Goal: Task Accomplishment & Management: Manage account settings

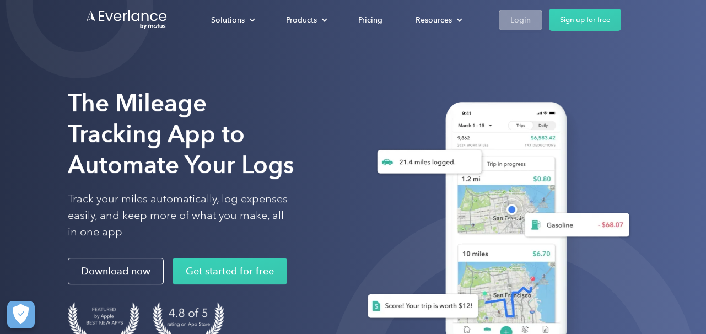
click at [533, 18] on link "Login" at bounding box center [521, 20] width 44 height 20
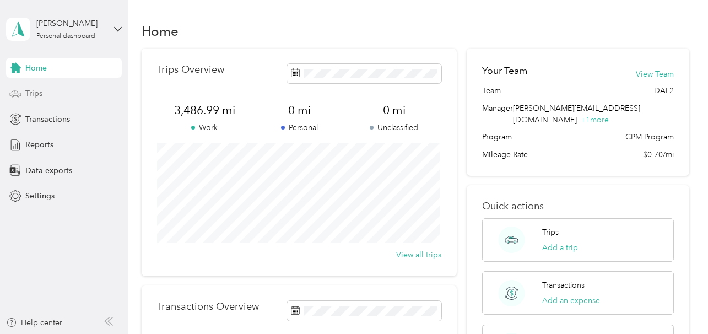
click at [39, 93] on span "Trips" at bounding box center [33, 94] width 17 height 12
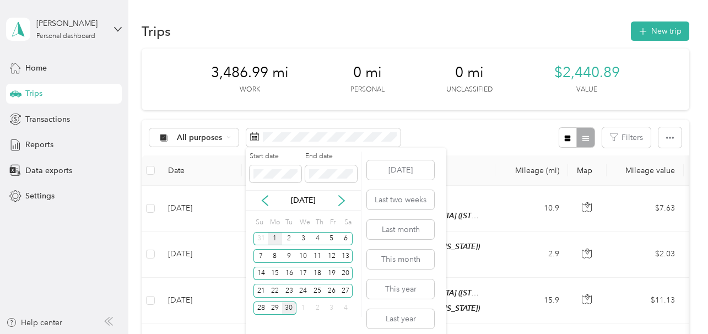
click at [275, 238] on div "1" at bounding box center [275, 239] width 14 height 14
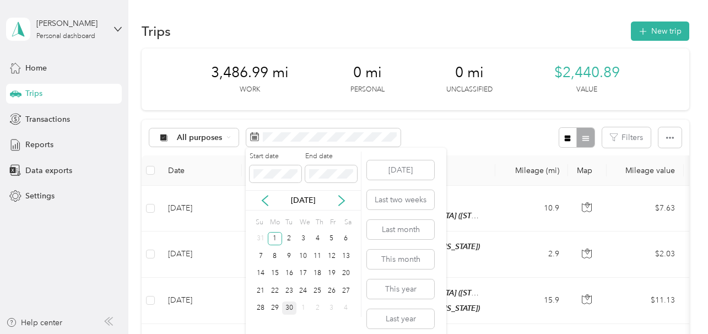
click at [288, 308] on div "30" at bounding box center [289, 309] width 14 height 14
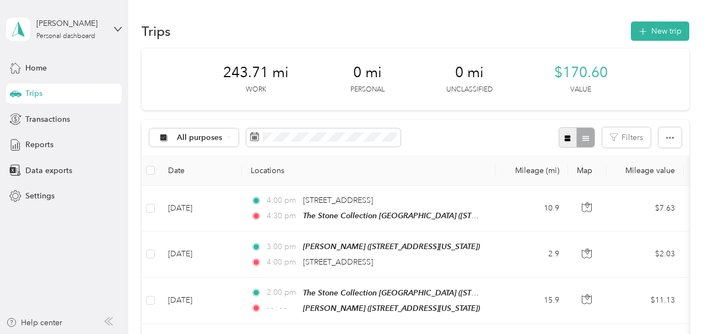
click at [565, 140] on icon "button" at bounding box center [568, 138] width 6 height 6
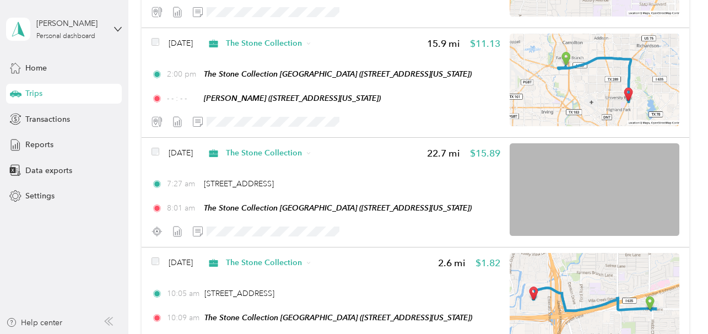
scroll to position [335, 0]
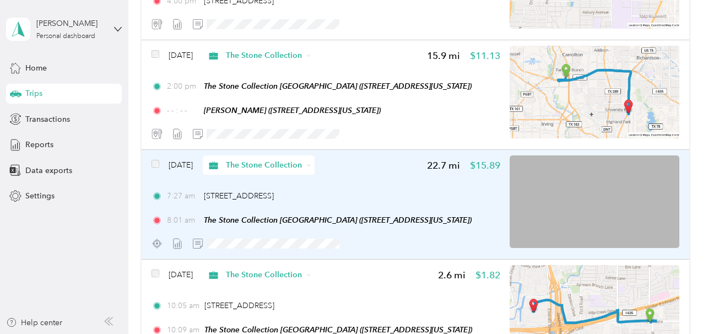
click at [581, 196] on img at bounding box center [595, 201] width 170 height 93
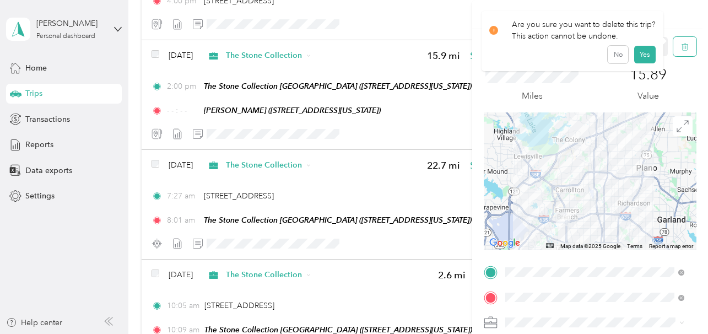
click at [681, 47] on icon "button" at bounding box center [685, 47] width 8 height 8
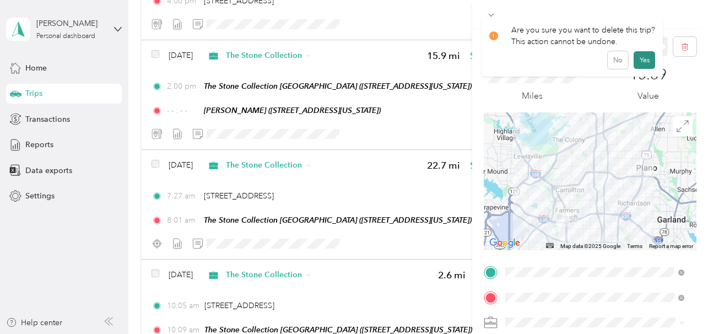
click at [646, 59] on button "Yes" at bounding box center [645, 60] width 22 height 18
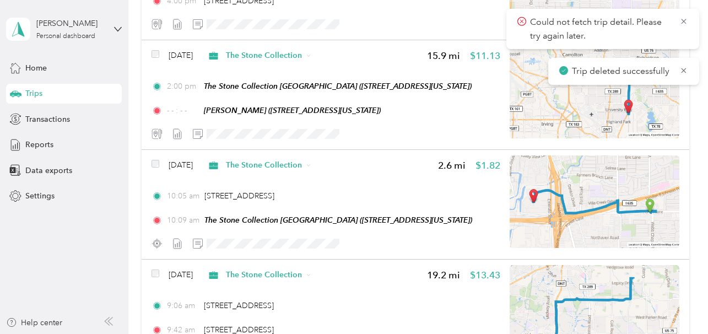
click at [523, 21] on icon at bounding box center [522, 22] width 9 height 10
click at [683, 68] on icon at bounding box center [684, 71] width 9 height 10
click at [683, 20] on icon at bounding box center [684, 22] width 9 height 10
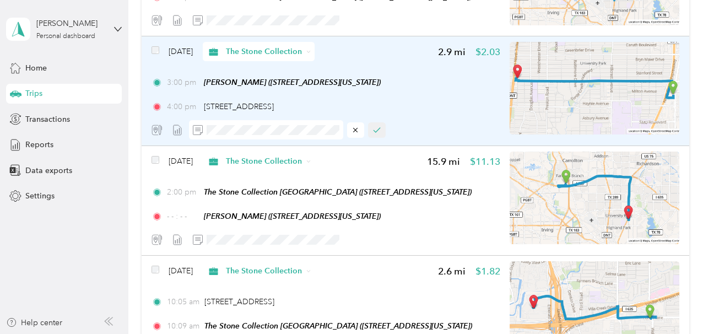
click at [379, 128] on icon "button" at bounding box center [377, 130] width 8 height 8
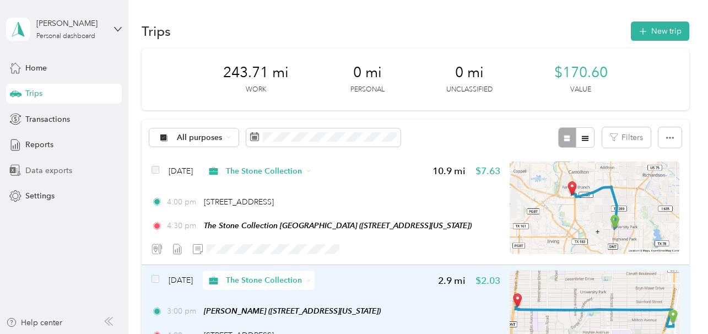
click at [57, 171] on span "Data exports" at bounding box center [48, 171] width 47 height 12
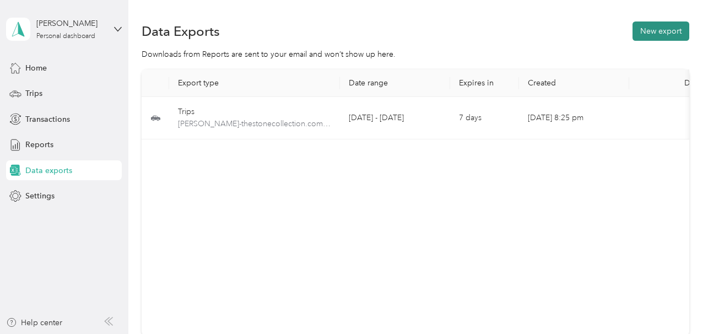
click at [649, 30] on button "New export" at bounding box center [661, 31] width 57 height 19
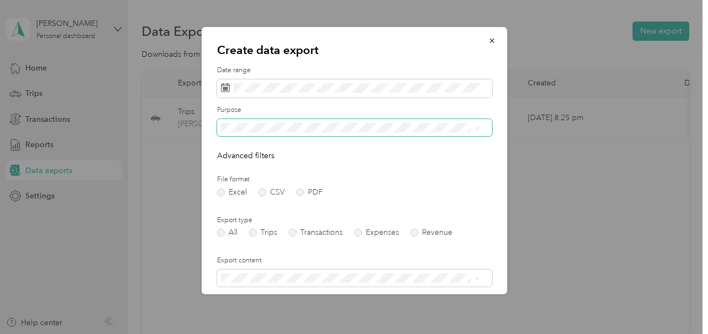
click at [250, 133] on span at bounding box center [354, 128] width 275 height 18
click at [480, 129] on span at bounding box center [354, 128] width 275 height 18
click at [300, 193] on label "PDF" at bounding box center [309, 193] width 26 height 8
click at [474, 130] on span at bounding box center [475, 128] width 9 height 8
click at [475, 128] on icon at bounding box center [477, 128] width 5 height 5
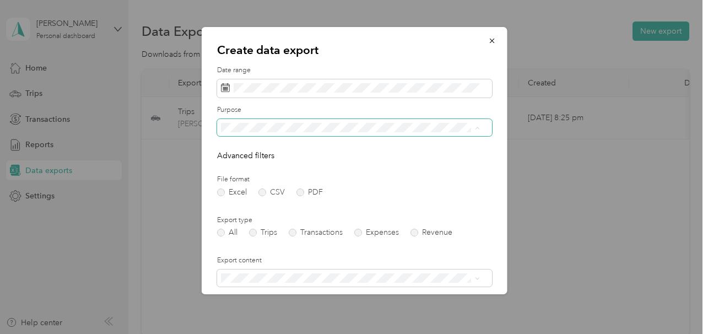
click at [261, 169] on li "The Stone Collection" at bounding box center [350, 166] width 267 height 19
click at [255, 232] on label "Trips" at bounding box center [263, 233] width 28 height 8
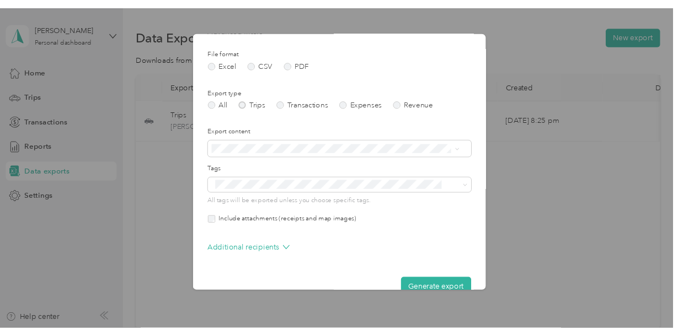
scroll to position [153, 0]
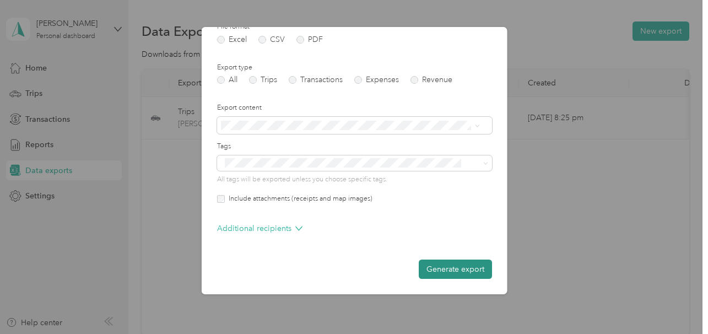
click at [450, 270] on button "Generate export" at bounding box center [454, 269] width 73 height 19
